Goal: Entertainment & Leisure: Consume media (video, audio)

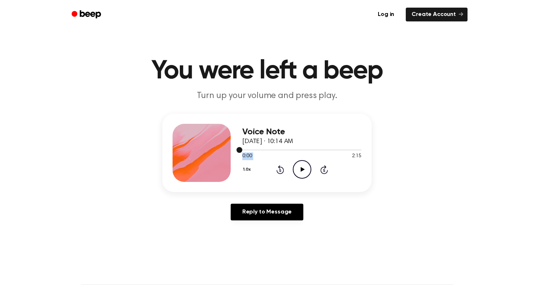
drag, startPoint x: 244, startPoint y: 149, endPoint x: 318, endPoint y: 153, distance: 73.9
click at [318, 153] on div at bounding box center [301, 150] width 119 height 6
drag, startPoint x: 314, startPoint y: 149, endPoint x: 343, endPoint y: 148, distance: 29.1
click at [343, 148] on div at bounding box center [301, 150] width 119 height 6
drag, startPoint x: 344, startPoint y: 148, endPoint x: 349, endPoint y: 149, distance: 5.5
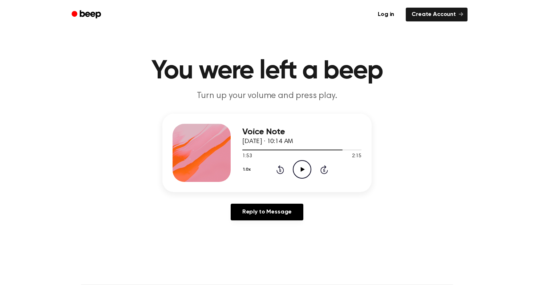
click at [304, 169] on icon "Play Audio" at bounding box center [302, 169] width 19 height 19
drag, startPoint x: 350, startPoint y: 147, endPoint x: 210, endPoint y: 141, distance: 139.7
click at [210, 141] on div "Voice Note [DATE] · 10:14 AM 2:15 2:15 Your browser does not support the [objec…" at bounding box center [266, 153] width 209 height 79
drag, startPoint x: 359, startPoint y: 152, endPoint x: 245, endPoint y: 144, distance: 115.1
click at [245, 144] on div "Voice Note [DATE] · 10:14 AM 2:15 2:15 Your browser does not support the [objec…" at bounding box center [301, 153] width 119 height 58
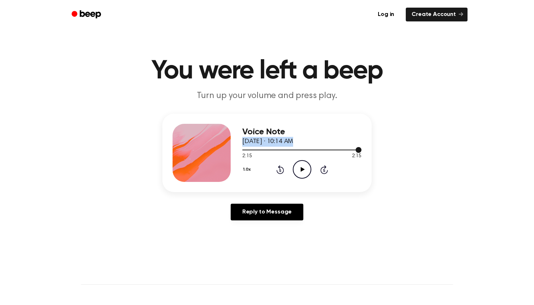
click at [272, 149] on div at bounding box center [301, 150] width 119 height 6
drag, startPoint x: 267, startPoint y: 150, endPoint x: 237, endPoint y: 150, distance: 30.5
click at [237, 150] on div "Voice Note [DATE] · 10:14 AM 0:33 2:15 Your browser does not support the [objec…" at bounding box center [266, 153] width 209 height 79
click at [270, 154] on div "0:33 2:15" at bounding box center [301, 157] width 119 height 8
drag, startPoint x: 270, startPoint y: 151, endPoint x: 240, endPoint y: 152, distance: 30.5
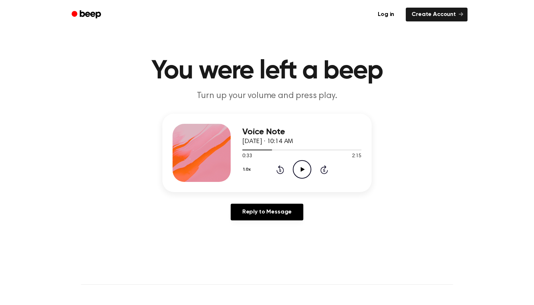
click at [240, 152] on div "Voice Note [DATE] · 10:14 AM 0:33 2:15 Your browser does not support the [objec…" at bounding box center [266, 153] width 209 height 79
click at [244, 149] on div at bounding box center [301, 150] width 119 height 6
drag, startPoint x: 246, startPoint y: 149, endPoint x: 282, endPoint y: 149, distance: 35.3
click at [282, 149] on div at bounding box center [301, 150] width 119 height 6
click at [299, 166] on icon "Pause Audio" at bounding box center [302, 169] width 19 height 19
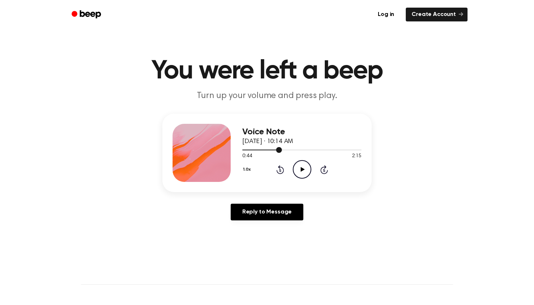
drag, startPoint x: 285, startPoint y: 150, endPoint x: 289, endPoint y: 150, distance: 4.0
click at [289, 150] on div at bounding box center [301, 150] width 119 height 1
click at [296, 173] on icon "Play Audio" at bounding box center [302, 169] width 19 height 19
click at [299, 149] on div at bounding box center [301, 150] width 119 height 6
click at [312, 149] on div at bounding box center [301, 150] width 119 height 6
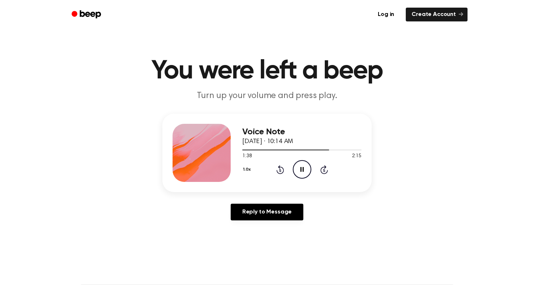
click at [308, 167] on icon "Pause Audio" at bounding box center [302, 169] width 19 height 19
